Goal: Check status: Check status

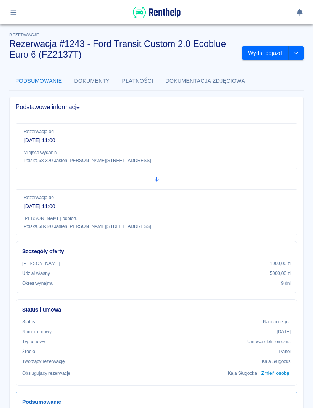
click at [14, 10] on icon "button" at bounding box center [13, 12] width 6 height 5
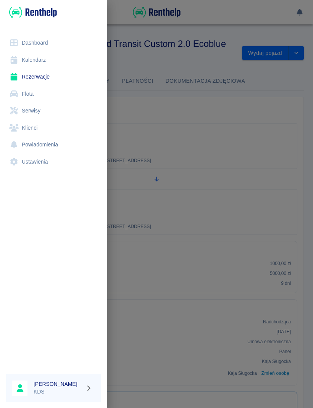
click at [43, 57] on link "Kalendarz" at bounding box center [53, 59] width 95 height 17
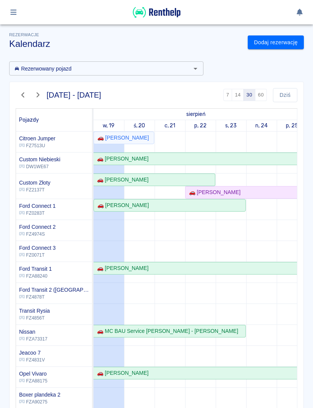
click at [282, 92] on button "Dziś" at bounding box center [285, 95] width 24 height 14
click at [141, 140] on div "🚗 [PERSON_NAME]" at bounding box center [121, 138] width 55 height 8
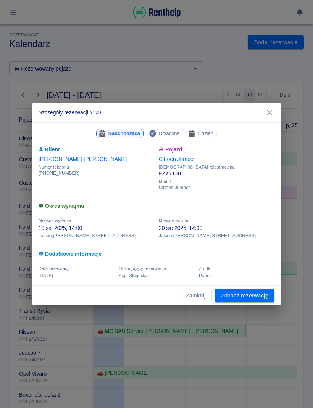
click at [196, 295] on button "Zamknij" at bounding box center [196, 296] width 32 height 14
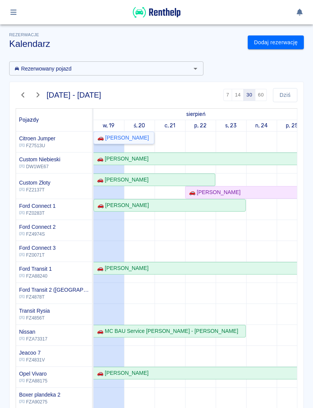
click at [134, 136] on div "🚗 [PERSON_NAME]" at bounding box center [121, 138] width 55 height 8
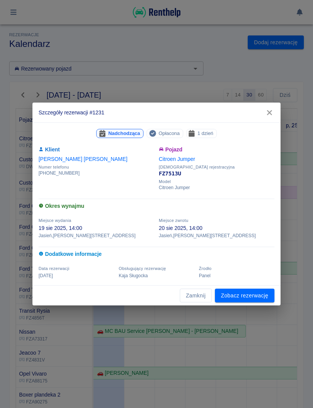
click at [264, 295] on link "Zobacz rezerwację" at bounding box center [244, 296] width 59 height 14
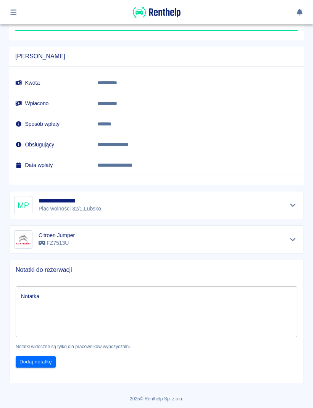
scroll to position [501, 0]
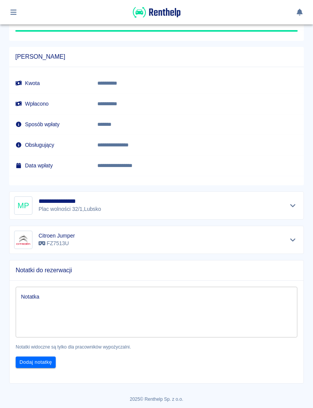
click at [71, 207] on p "[STREET_ADDRESS]" at bounding box center [71, 209] width 64 height 8
click at [286, 204] on button "Pokaż szczegóły" at bounding box center [292, 205] width 13 height 11
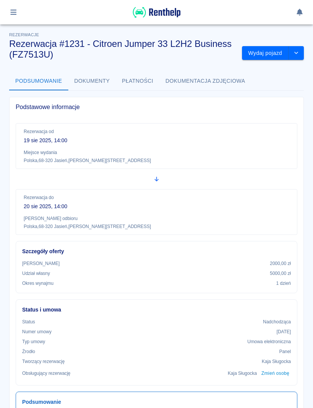
scroll to position [0, 0]
